Goal: Task Accomplishment & Management: Manage account settings

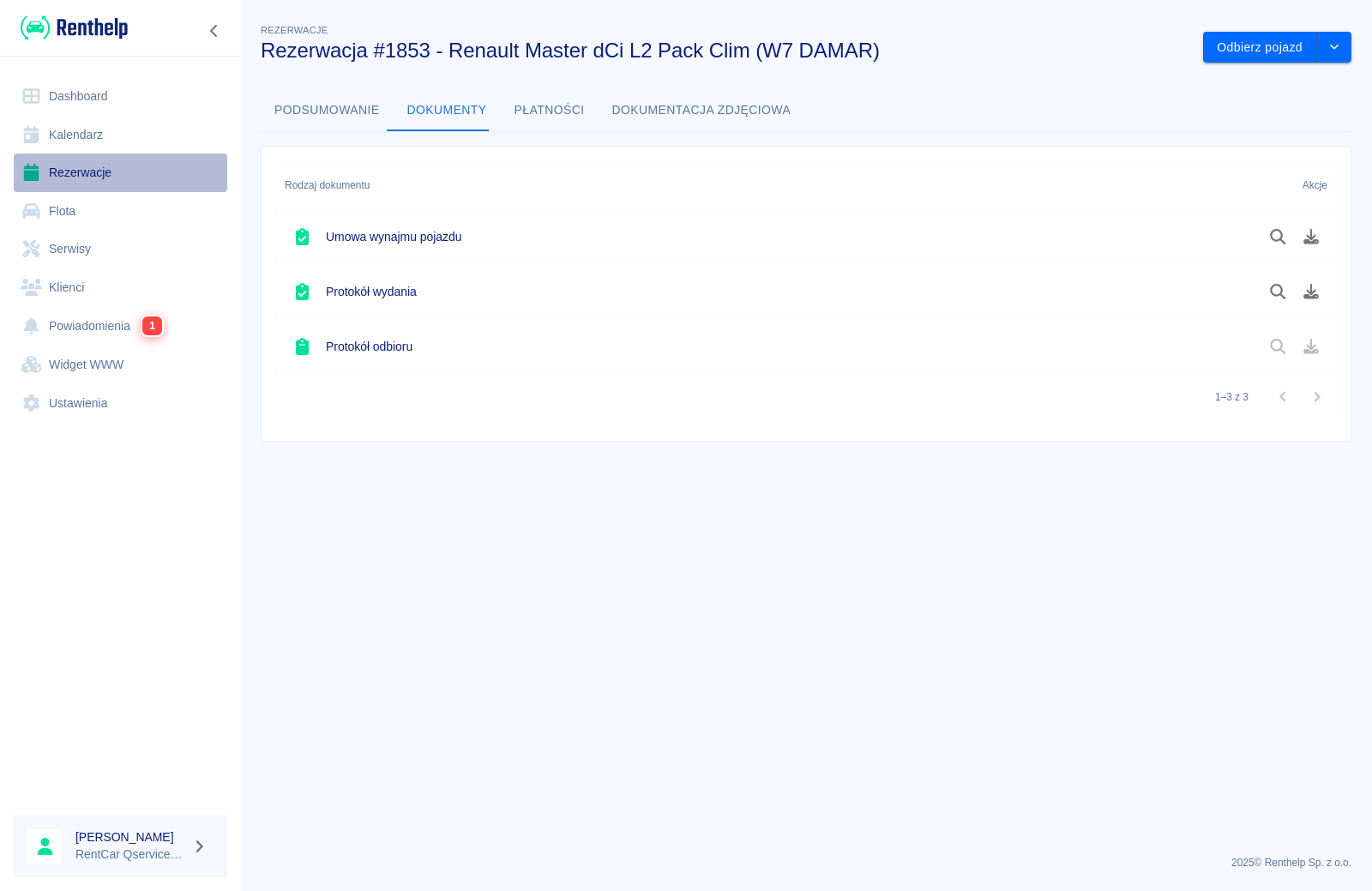
click at [76, 177] on link "Rezerwacje" at bounding box center [121, 172] width 214 height 38
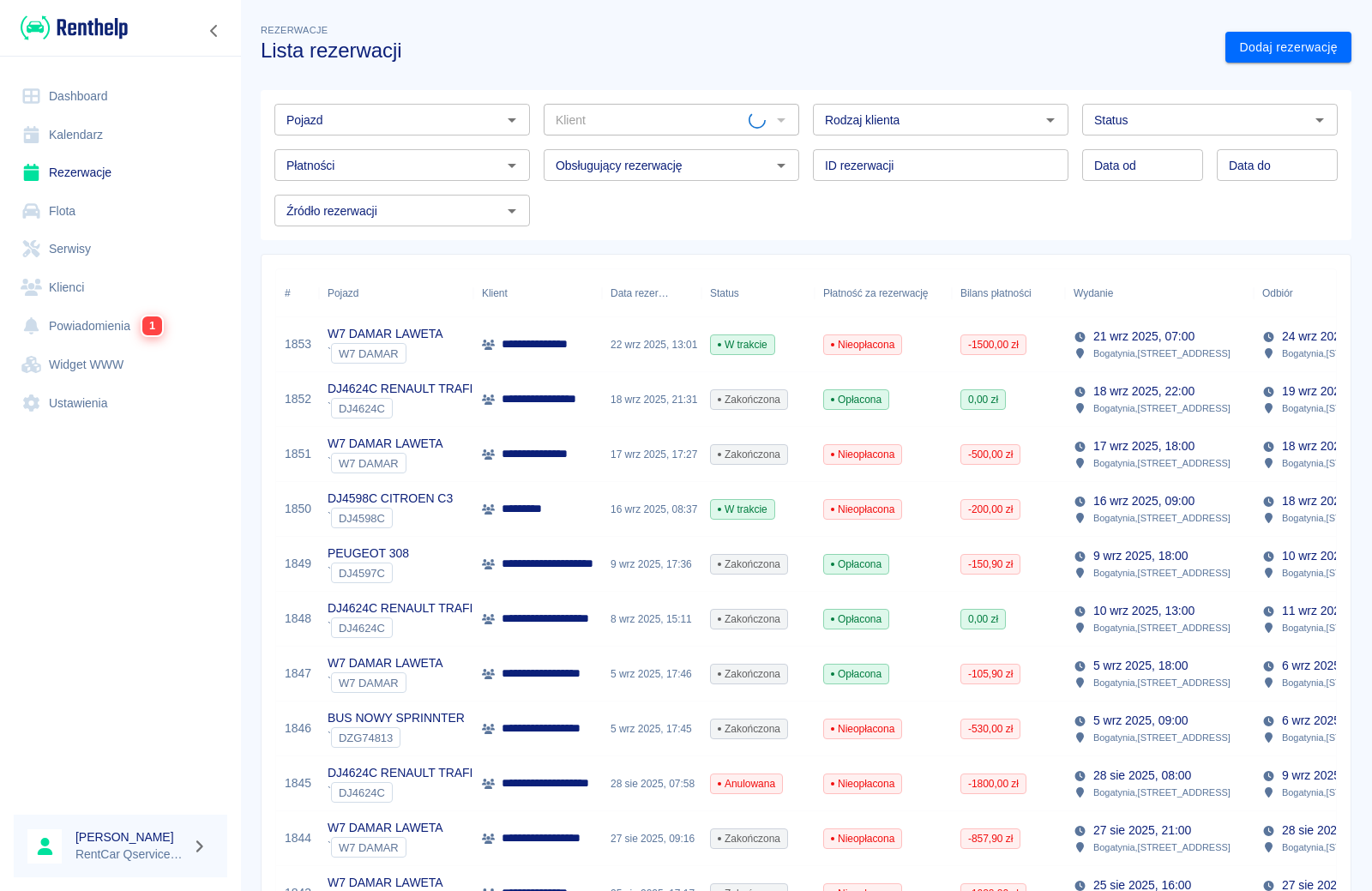
click at [395, 119] on input "Pojazd" at bounding box center [388, 119] width 217 height 22
click at [353, 151] on li "W7 DAMAR LAWETA - W7 DAMAR" at bounding box center [400, 156] width 252 height 28
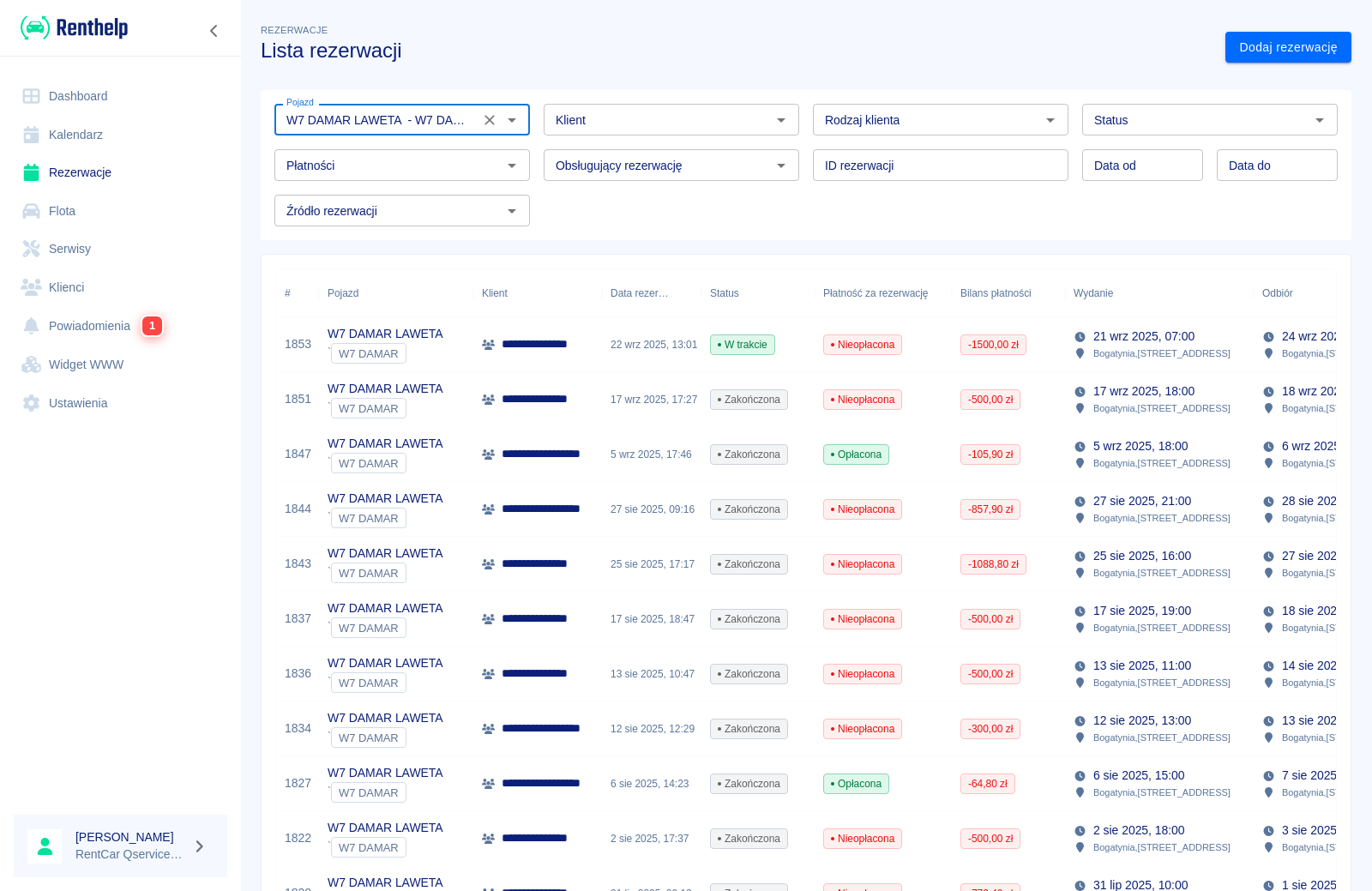
type input "W7 DAMAR LAWETA - W7 DAMAR"
click at [1126, 173] on input "DD.MM.YYYY" at bounding box center [1142, 165] width 121 height 32
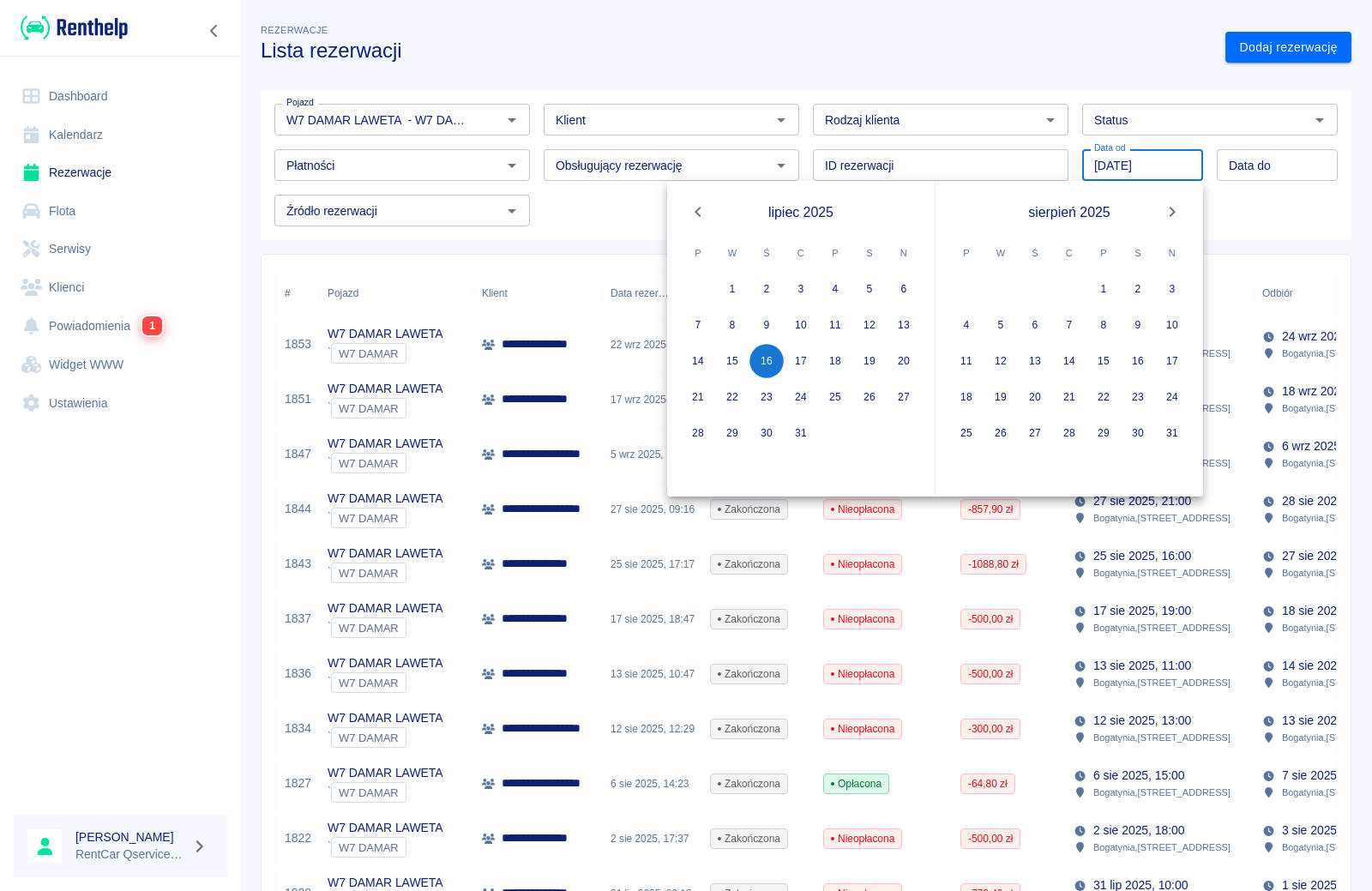
type input "[DATE]"
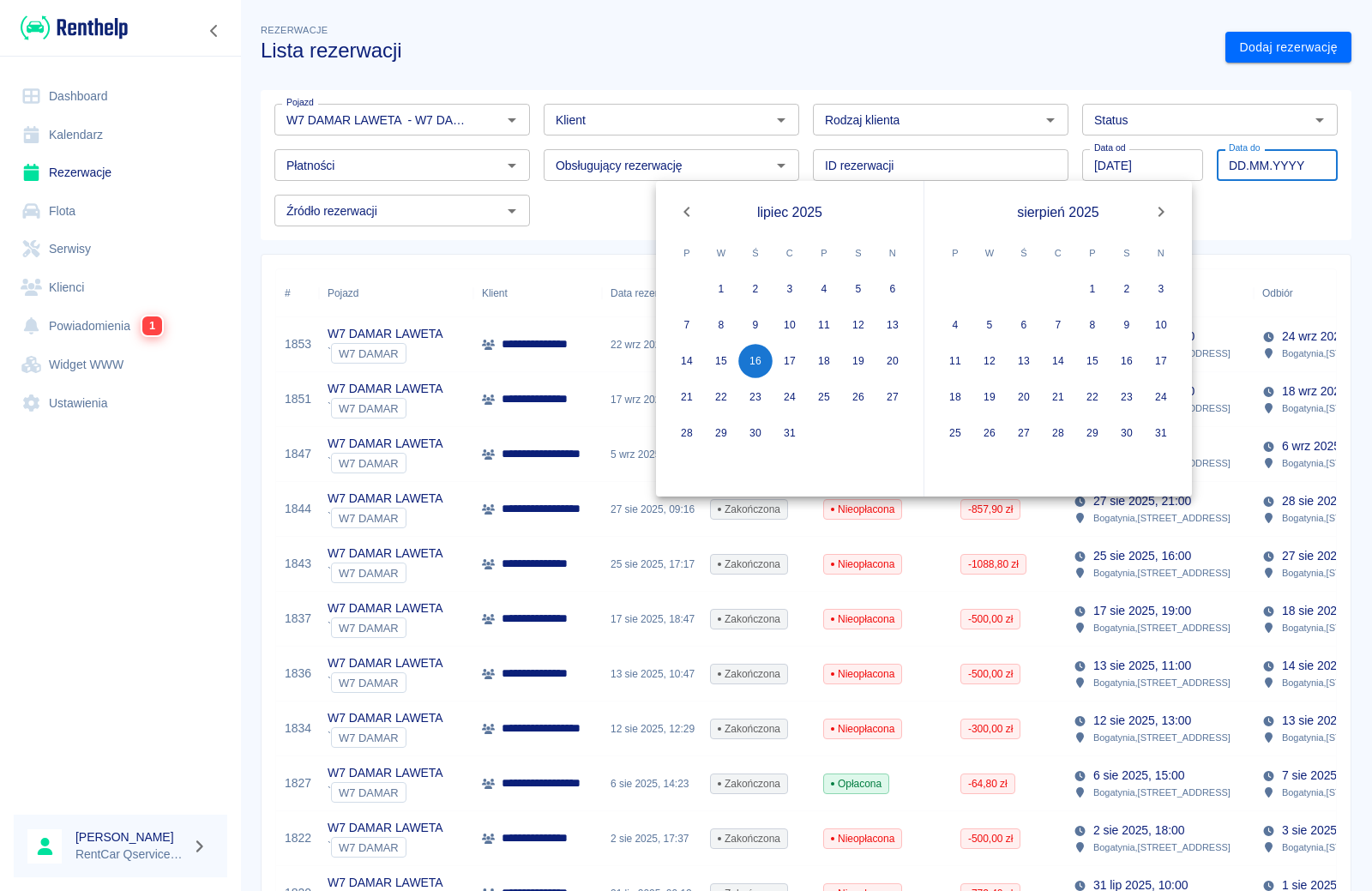
click at [1258, 167] on input "DD.MM.YYYY" at bounding box center [1277, 165] width 121 height 32
click at [1226, 161] on input "DD.MM.YYYY" at bounding box center [1277, 165] width 121 height 32
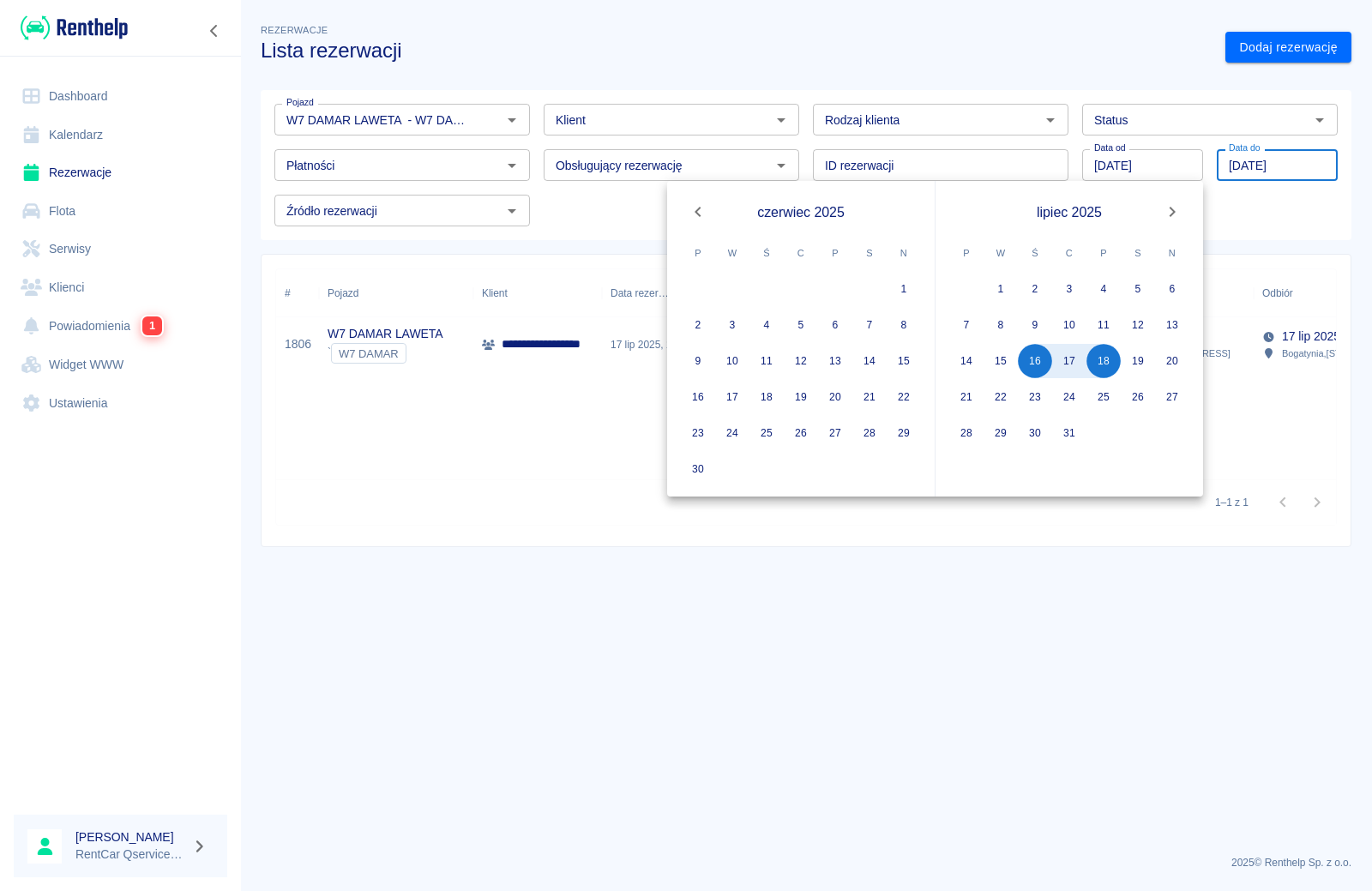
type input "[DATE]"
click at [1279, 220] on div "Pojazd W7 DAMAR LAWETA - W7 DAMAR Pojazd Klient Klient Rodzaj klienta Rodzaj kl…" at bounding box center [799, 158] width 1078 height 137
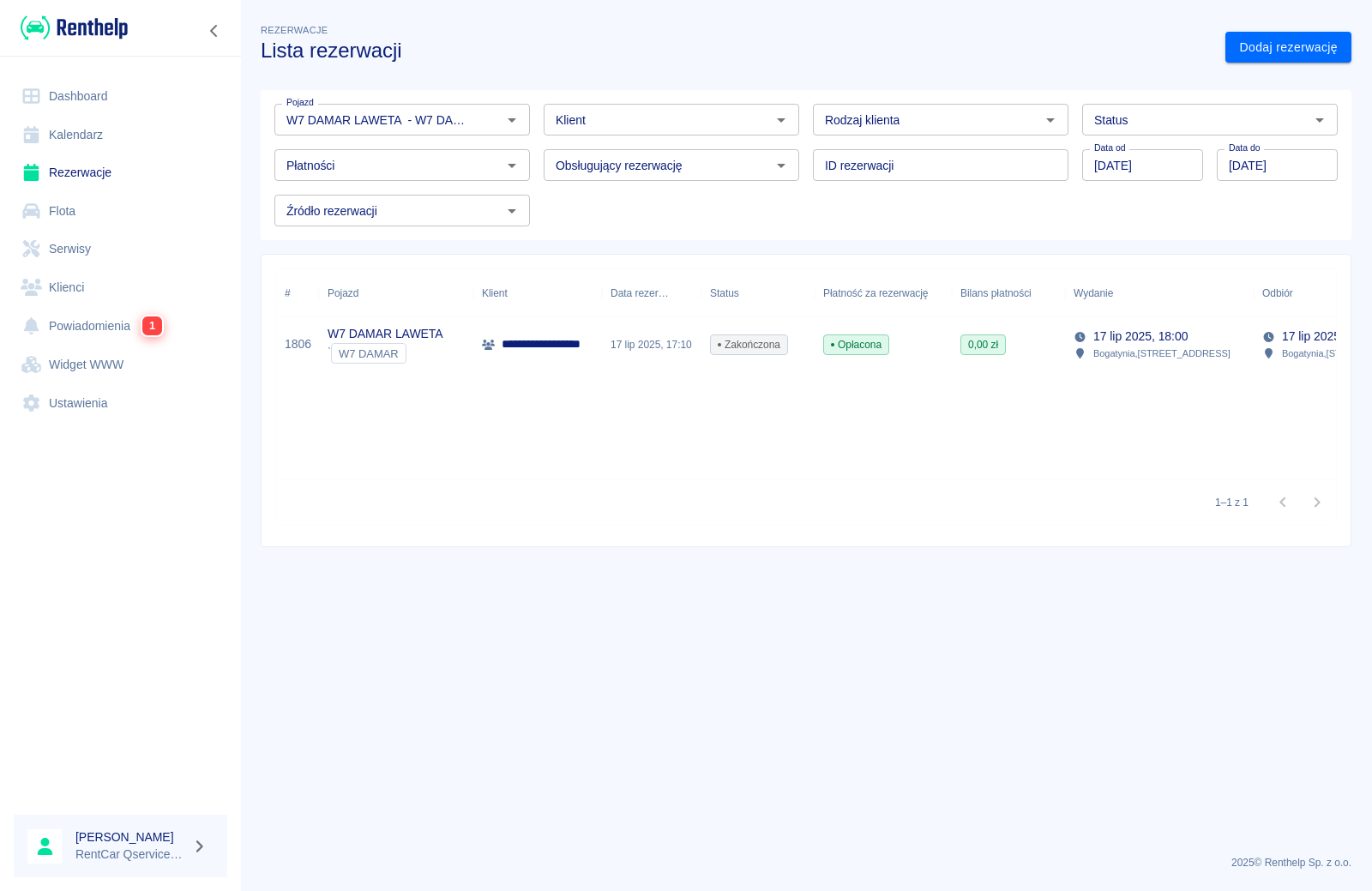
click at [526, 346] on p "**********" at bounding box center [565, 344] width 127 height 18
